Goal: Find specific page/section: Find specific page/section

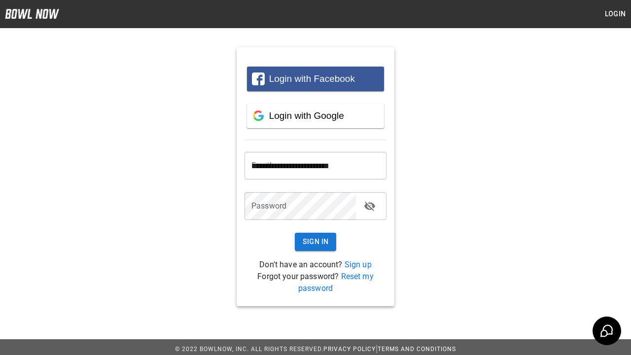
type input "**********"
click at [316, 242] on button "Sign In" at bounding box center [316, 242] width 42 height 18
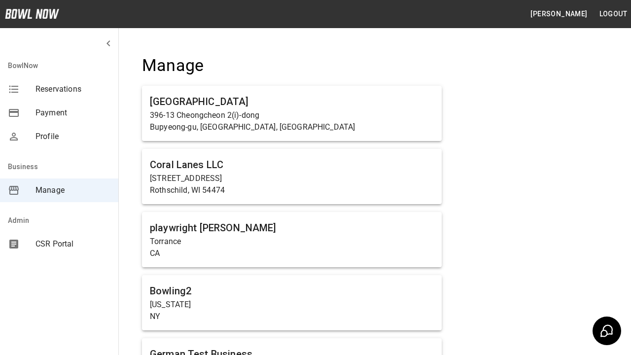
click at [59, 190] on span "Manage" at bounding box center [72, 190] width 75 height 12
